Goal: Task Accomplishment & Management: Manage account settings

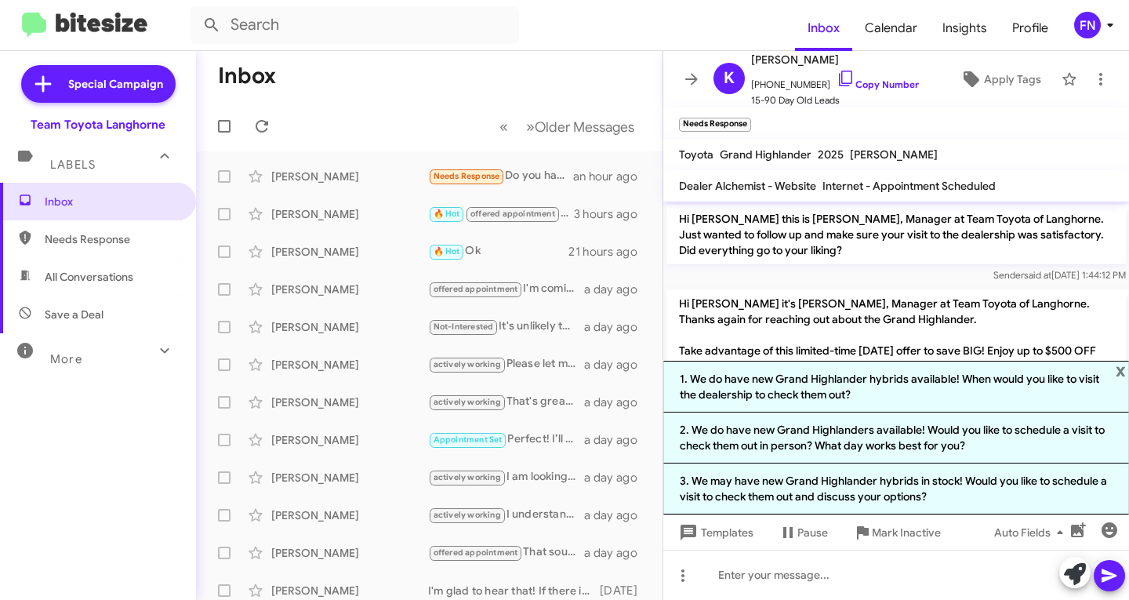
scroll to position [240, 0]
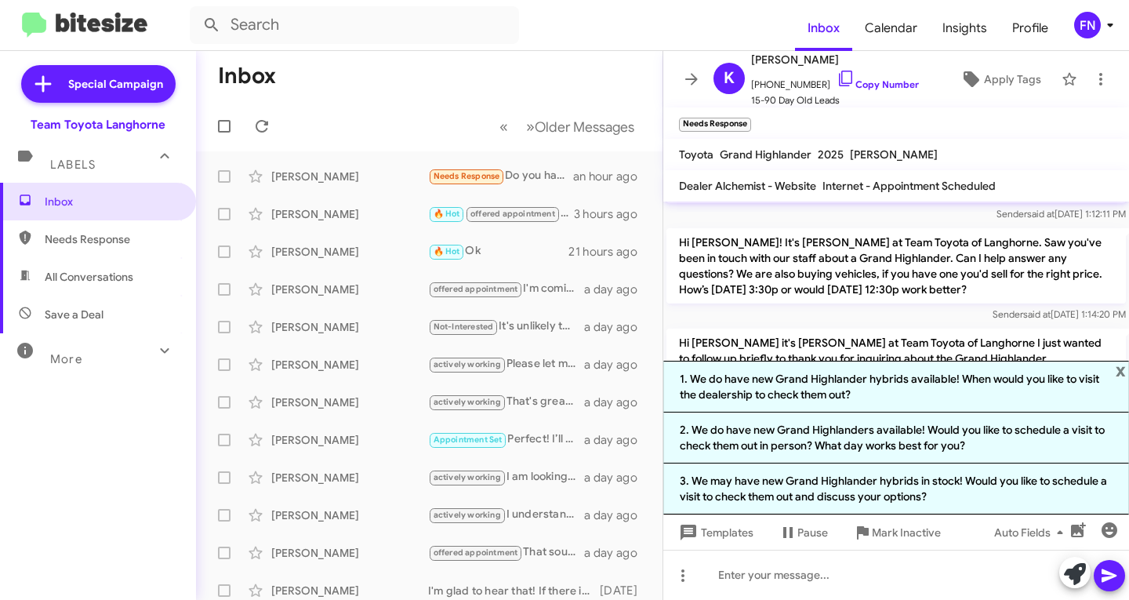
click at [76, 281] on span "All Conversations" at bounding box center [89, 277] width 89 height 16
type input "in:all-conversations"
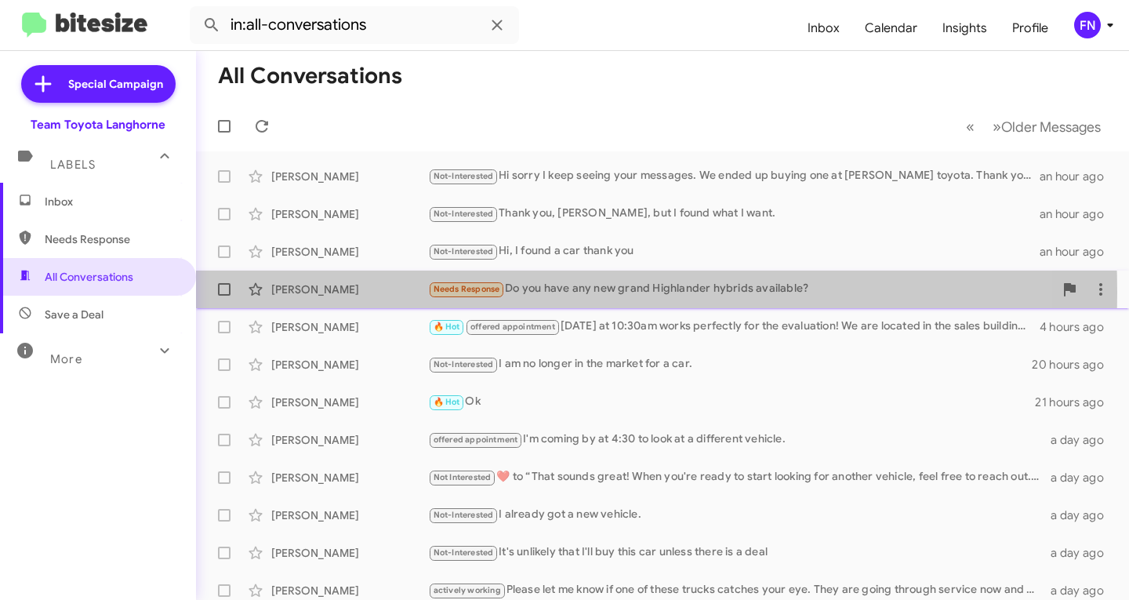
click at [387, 292] on div "[PERSON_NAME]" at bounding box center [349, 290] width 157 height 16
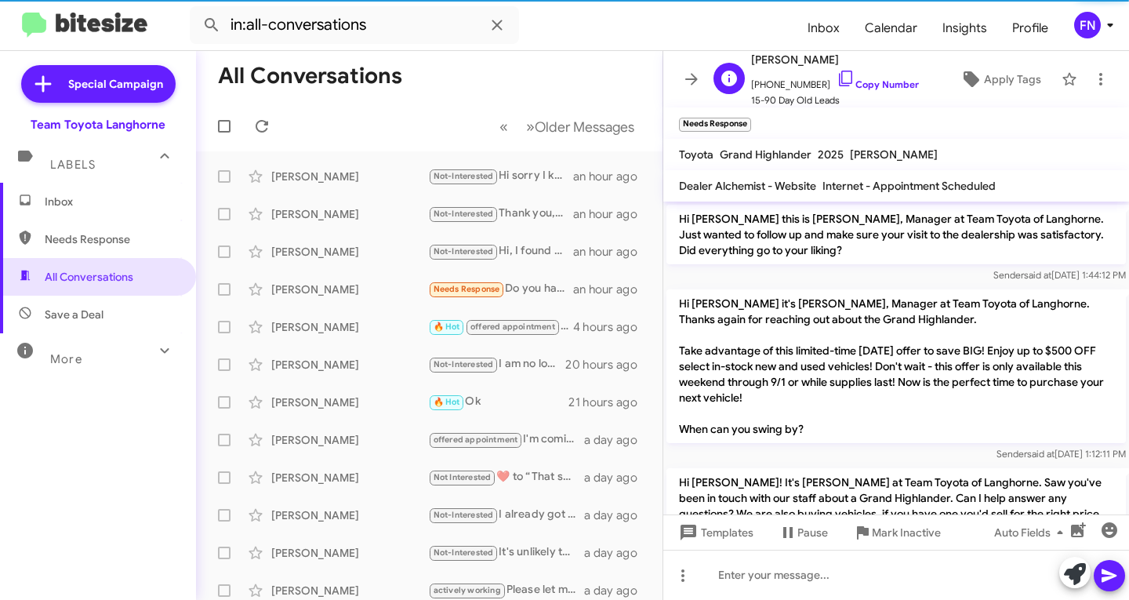
scroll to position [209, 0]
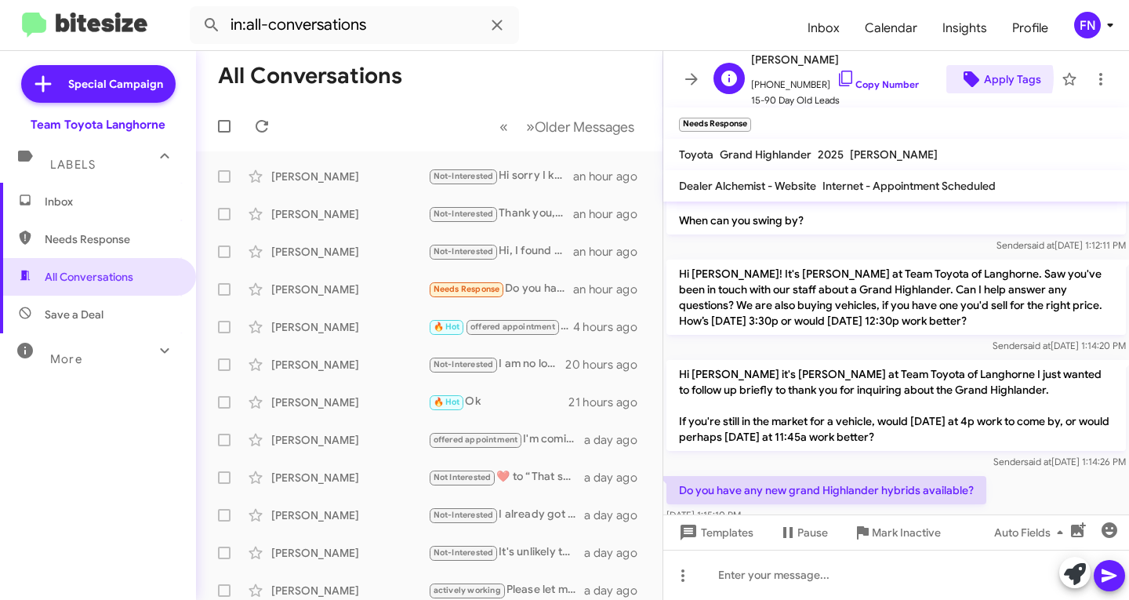
click at [973, 78] on span "Apply Tags" at bounding box center [1000, 79] width 82 height 28
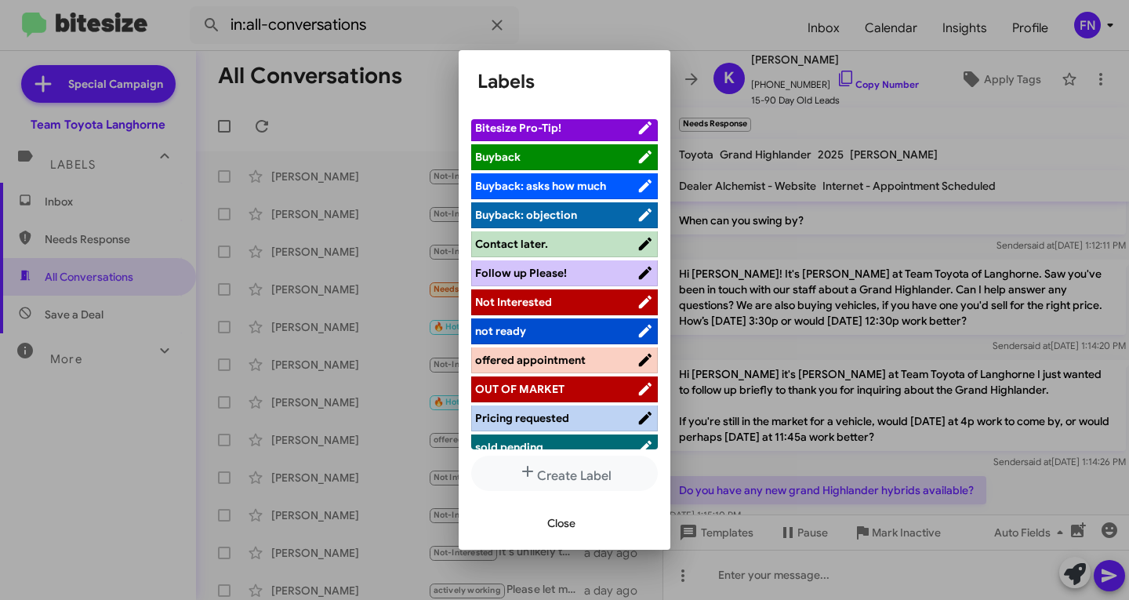
scroll to position [222, 0]
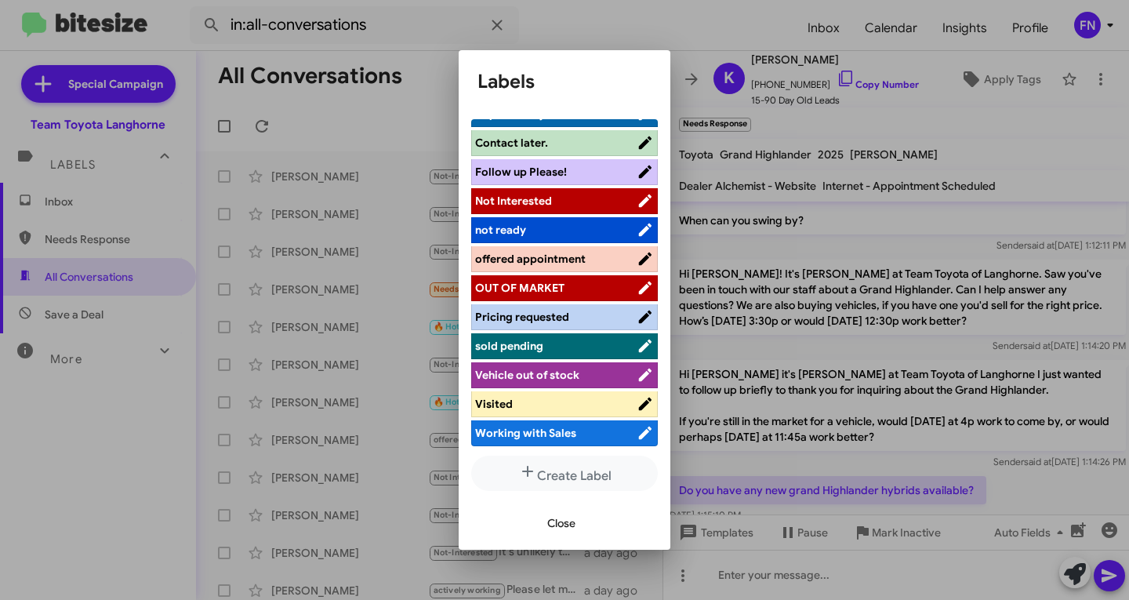
click at [540, 252] on span "offered appointment" at bounding box center [530, 259] width 111 height 14
click at [571, 508] on div "Close" at bounding box center [565, 522] width 174 height 53
click at [563, 521] on span "Close" at bounding box center [561, 523] width 28 height 28
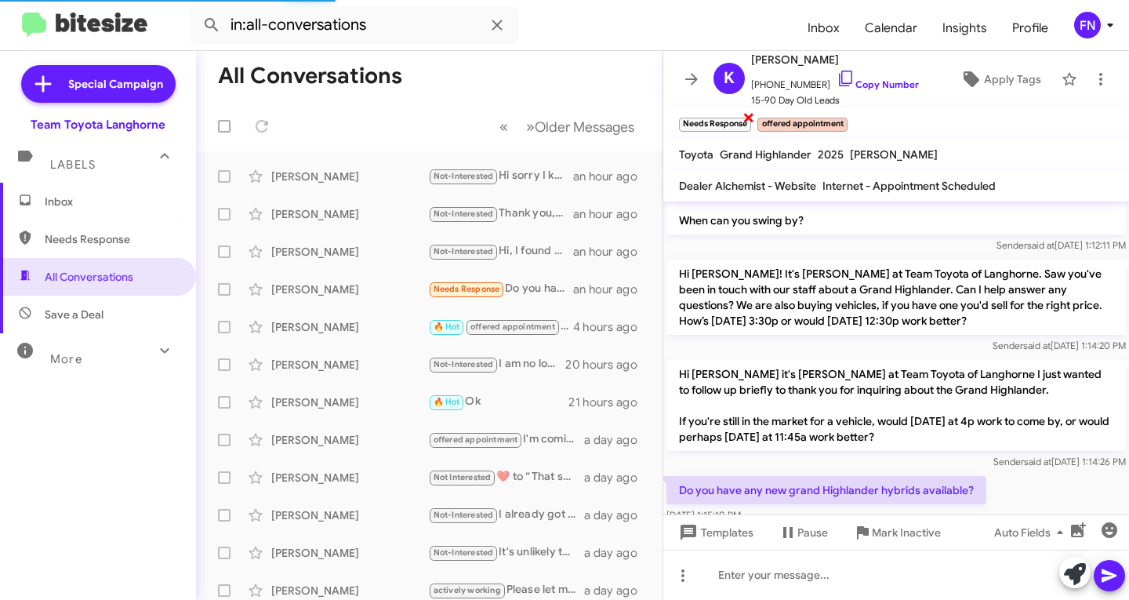
click at [746, 122] on span "×" at bounding box center [749, 116] width 13 height 19
click at [132, 202] on span "Inbox" at bounding box center [111, 202] width 133 height 16
